Goal: Information Seeking & Learning: Understand process/instructions

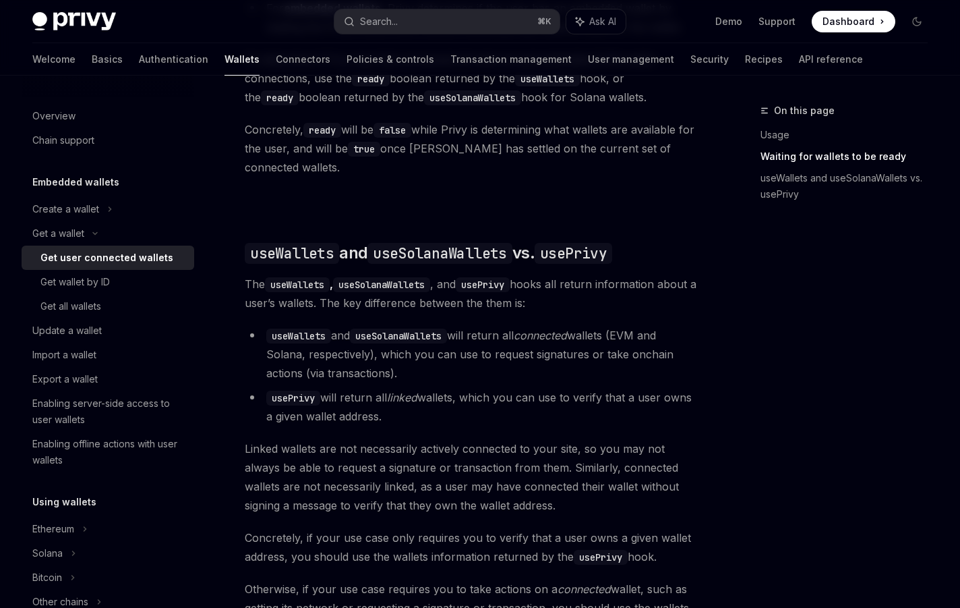
scroll to position [1252, 0]
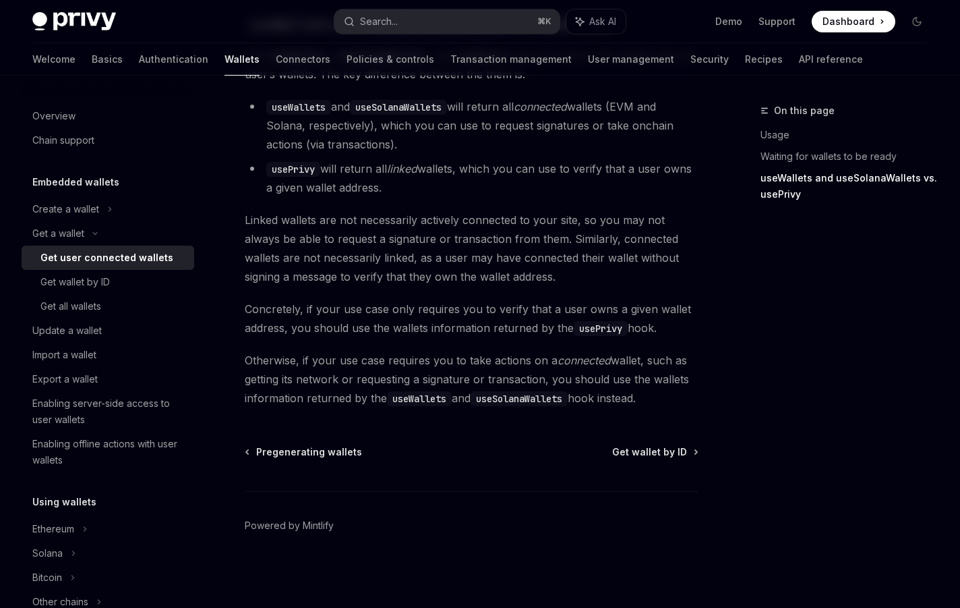
click at [330, 364] on span "Otherwise, if your use case requires you to take actions on a connected wallet,…" at bounding box center [472, 379] width 454 height 57
click at [78, 288] on div "Get wallet by ID" at bounding box center [74, 282] width 69 height 16
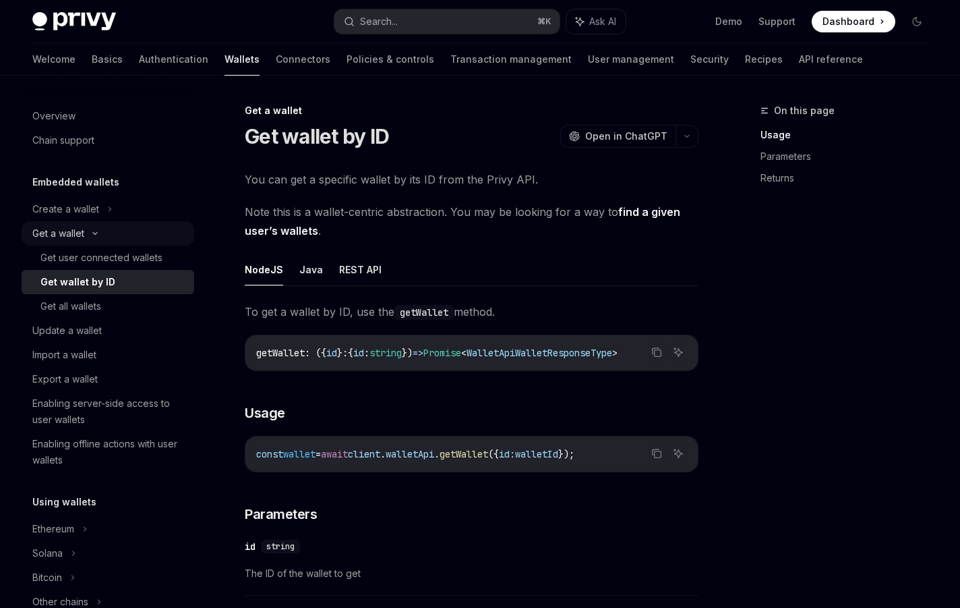
click at [70, 232] on div "Get a wallet" at bounding box center [58, 233] width 52 height 16
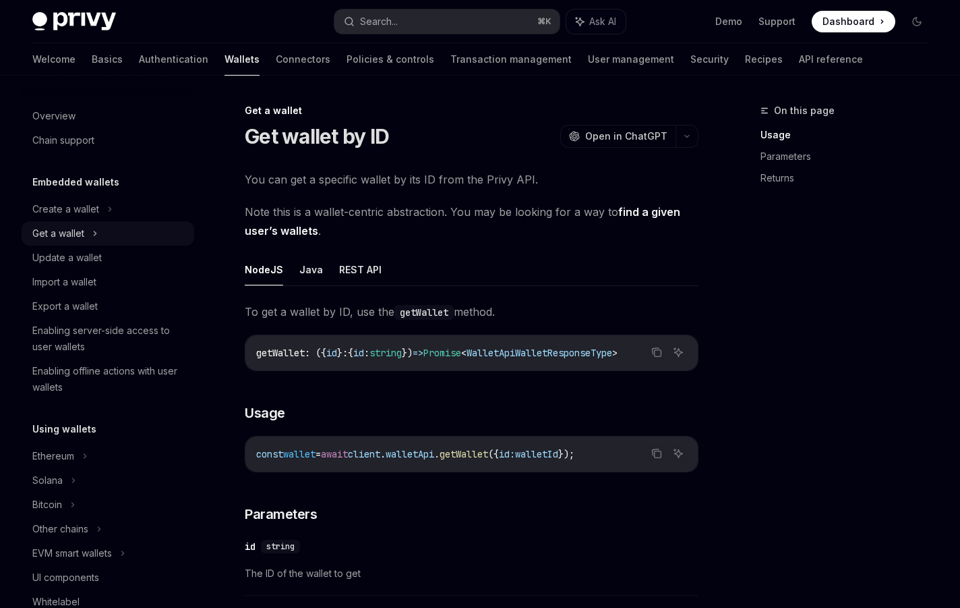
click at [70, 232] on div "Get a wallet" at bounding box center [58, 233] width 52 height 16
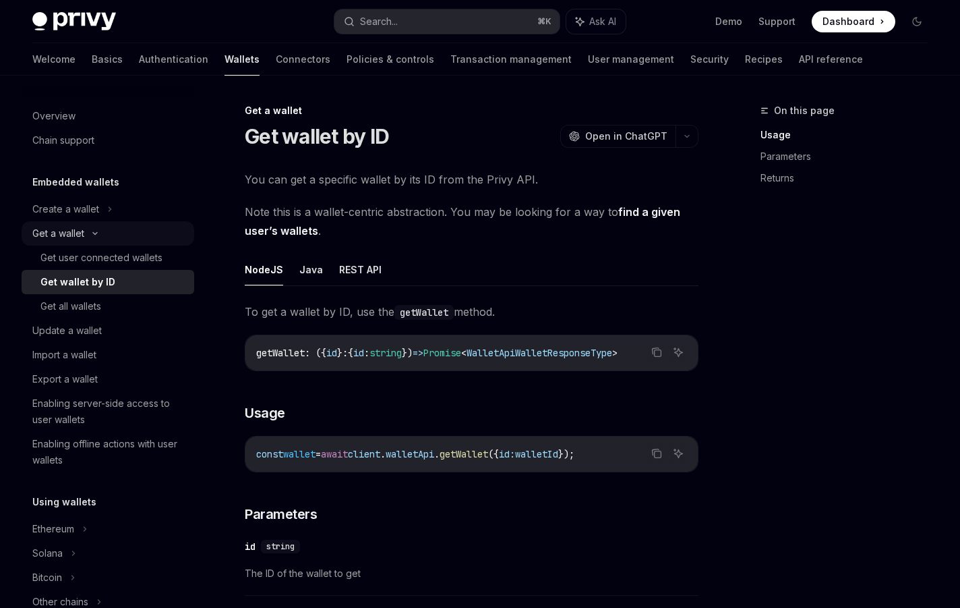
click at [74, 231] on div "Get a wallet" at bounding box center [58, 233] width 52 height 16
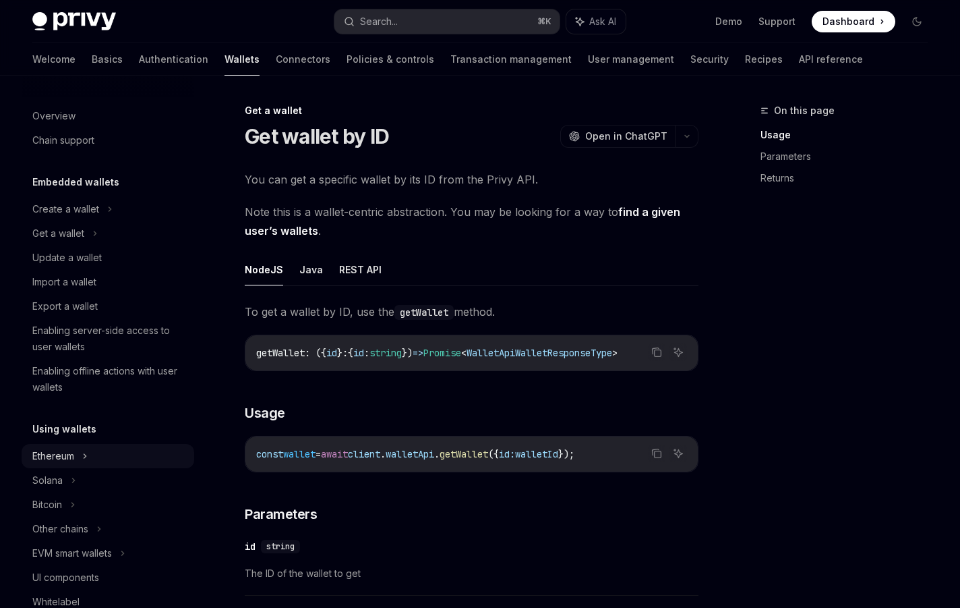
click at [55, 217] on div "Ethereum" at bounding box center [65, 209] width 67 height 16
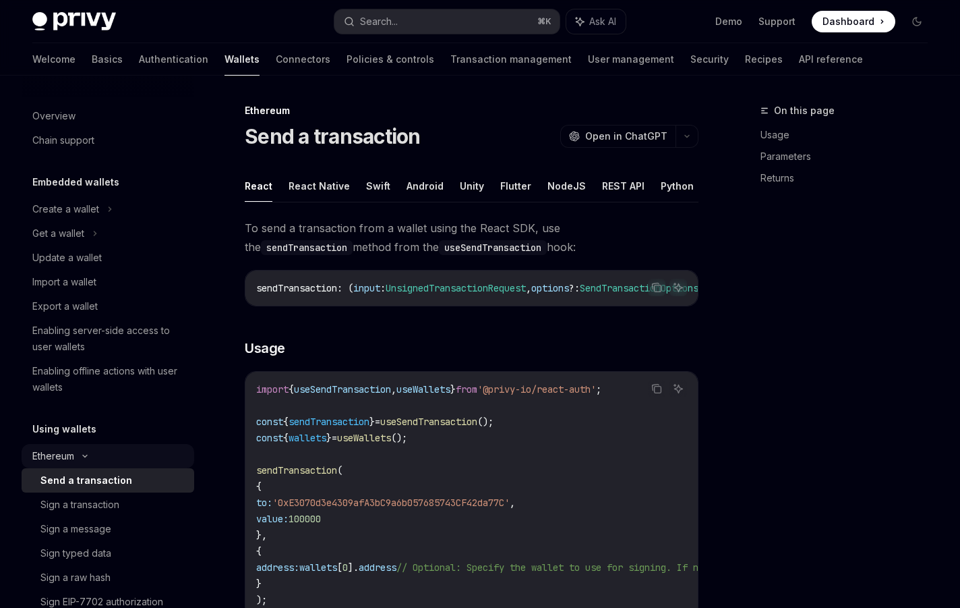
type textarea "*"
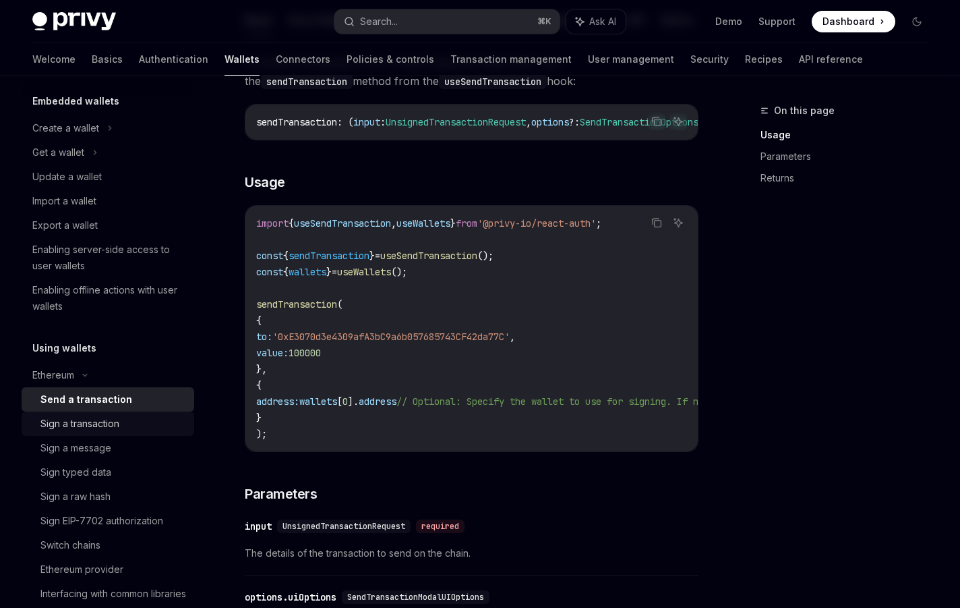
scroll to position [95, 0]
